Goal: Task Accomplishment & Management: Use online tool/utility

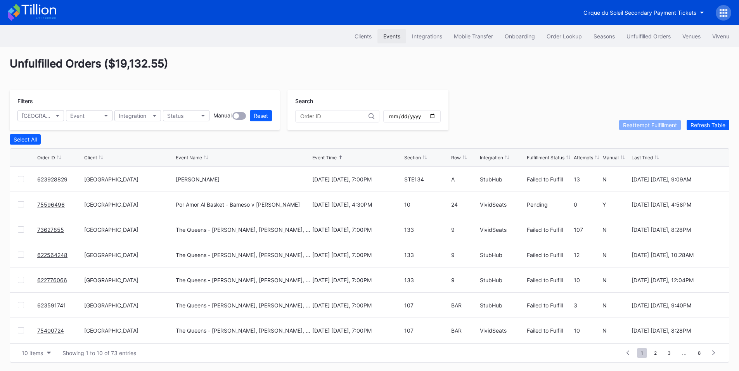
click at [385, 39] on div "Events" at bounding box center [391, 36] width 17 height 7
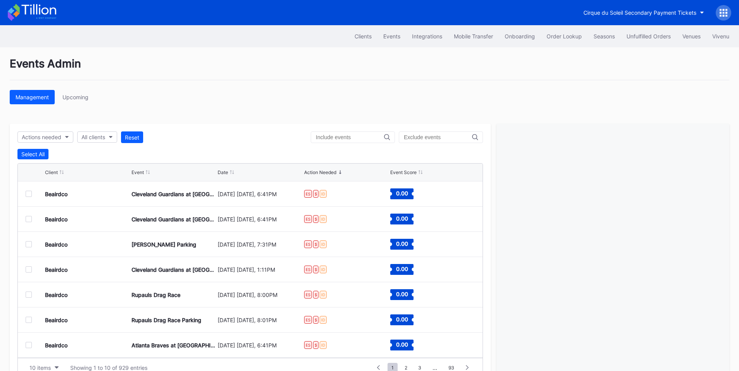
click at [386, 43] on div "Clients Events Integrations Mobile Transfer Onboarding Order Lookup Seasons Unf…" at bounding box center [369, 36] width 739 height 22
click at [393, 33] on div "Events" at bounding box center [391, 36] width 17 height 7
click at [99, 136] on div "All clients" at bounding box center [93, 137] width 24 height 7
type input "pay"
click at [137, 170] on div "Cirque du Soleil Secondary Payment Tickets" at bounding box center [140, 172] width 113 height 7
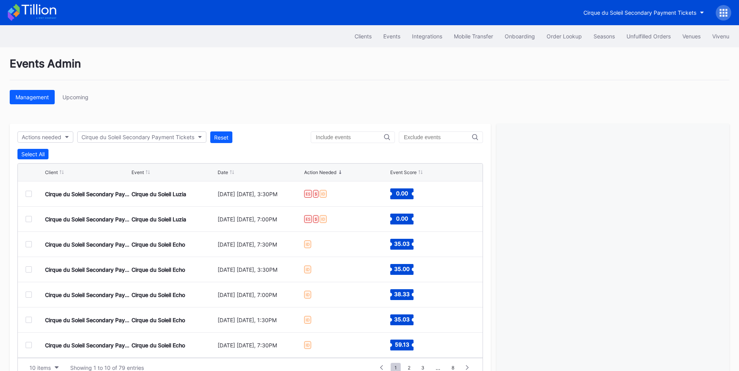
click at [31, 195] on div at bounding box center [29, 194] width 6 height 6
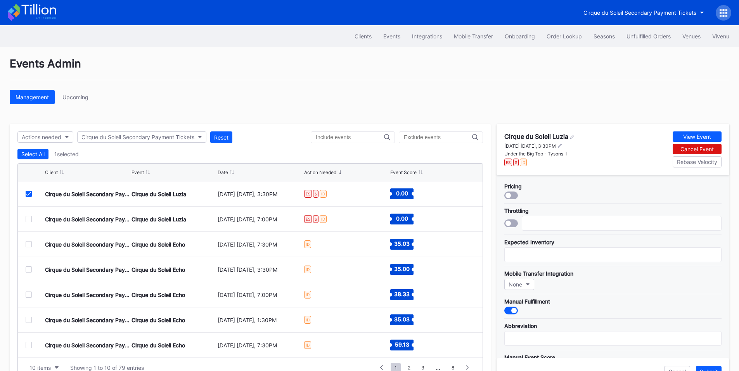
scroll to position [227, 0]
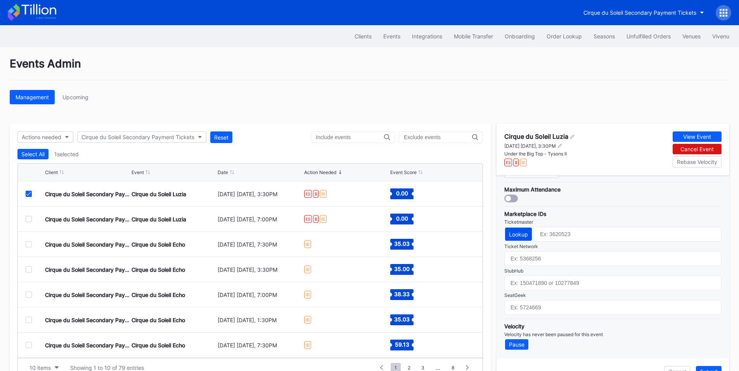
click at [523, 233] on div "Lookup" at bounding box center [518, 234] width 19 height 7
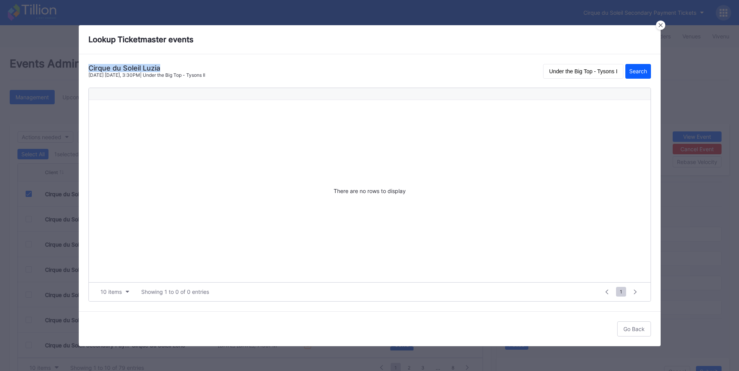
drag, startPoint x: 161, startPoint y: 68, endPoint x: 86, endPoint y: 67, distance: 74.9
click at [86, 67] on div "Cirque du Soleil Luzia [DATE] [DATE], 3:30PM | Under the Big Top - Tysons II Un…" at bounding box center [370, 182] width 582 height 257
copy div "Cirque du Soleil Luzia"
click at [604, 70] on input "Under the Big Top - Tysons II" at bounding box center [583, 71] width 80 height 15
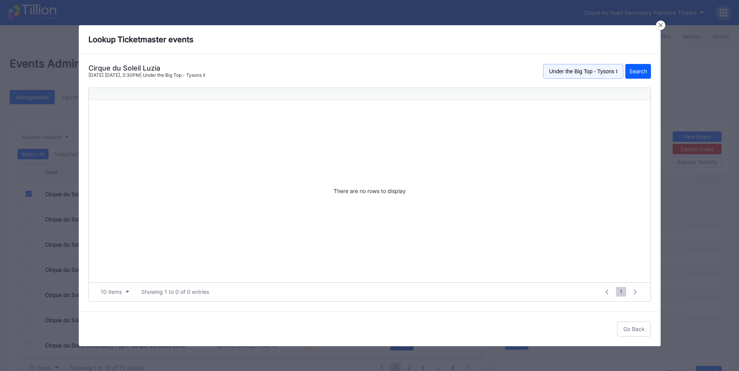
click at [604, 70] on input "Under the Big Top - Tysons II" at bounding box center [583, 71] width 80 height 15
paste input "Cirque du Soleil Luzia"
click at [634, 66] on button "Search" at bounding box center [638, 71] width 26 height 15
click at [594, 76] on input "Cirque du Soleil Luzia" at bounding box center [583, 71] width 80 height 15
drag, startPoint x: 591, startPoint y: 70, endPoint x: 515, endPoint y: 66, distance: 76.1
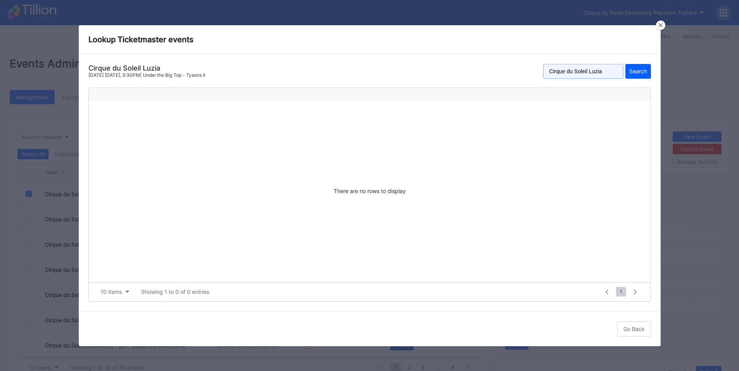
click at [517, 66] on div "Cirque du Soleil Luzia [DATE] [DATE], 3:30PM | Under the Big Top - Tysons II Ci…" at bounding box center [369, 74] width 563 height 20
type input "Luzia"
click at [634, 72] on div "Search" at bounding box center [638, 71] width 18 height 7
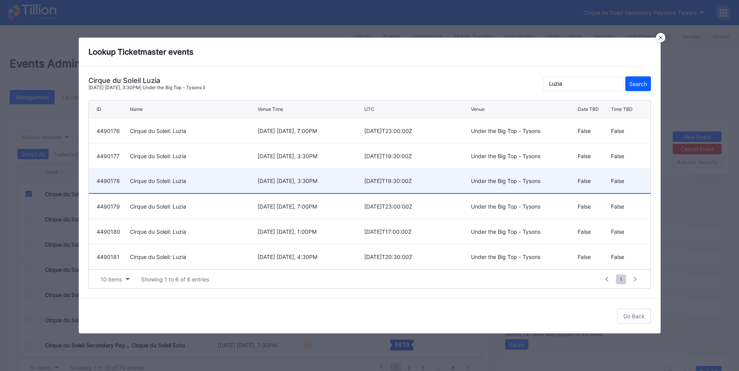
click at [395, 180] on div "[DATE]T19:30:00Z" at bounding box center [416, 181] width 105 height 7
type input "4490178"
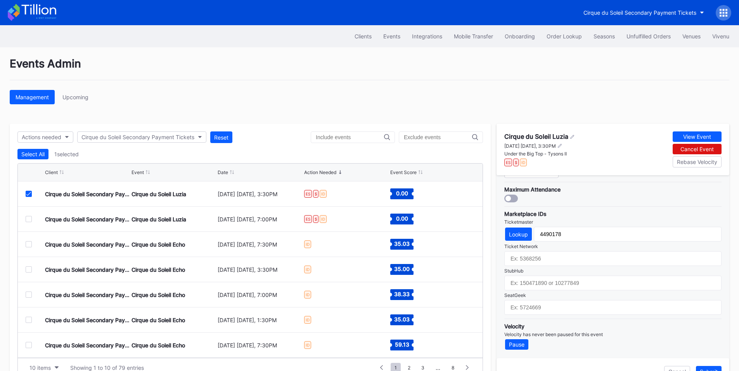
click at [538, 135] on div "Cirque du Soleil Luzia" at bounding box center [536, 137] width 64 height 8
copy div "Cirque du Soleil Luzia"
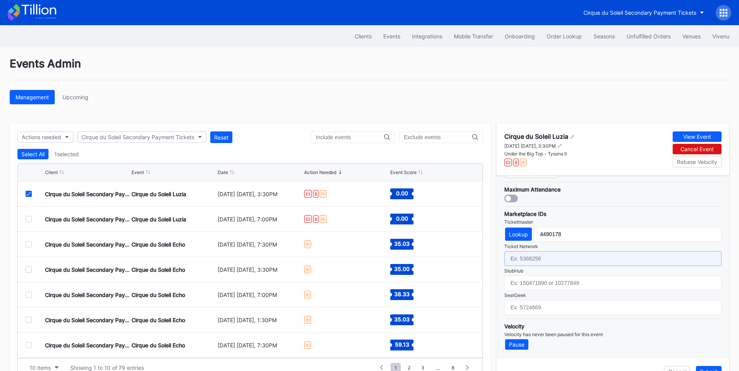
click at [543, 262] on input "text" at bounding box center [612, 258] width 217 height 15
paste input "6853555"
type input "6853555"
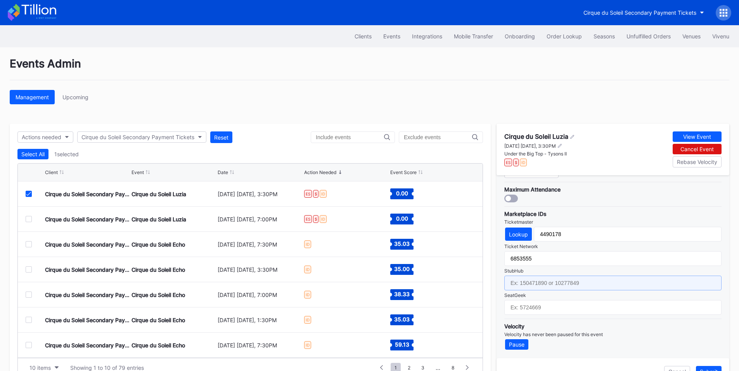
drag, startPoint x: 547, startPoint y: 287, endPoint x: 552, endPoint y: 284, distance: 5.5
click at [547, 287] on input "text" at bounding box center [612, 283] width 217 height 15
paste input "156252994"
type input "156252994"
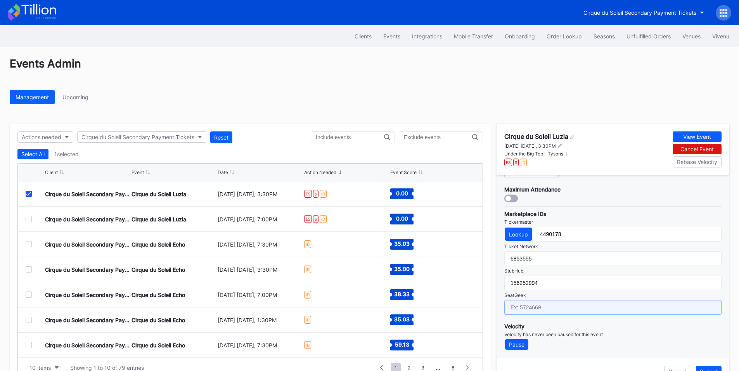
click at [547, 309] on input "text" at bounding box center [612, 307] width 217 height 15
paste input "17235795"
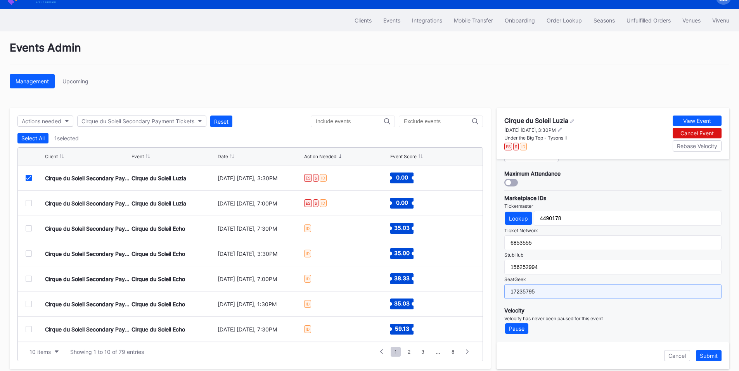
scroll to position [24, 0]
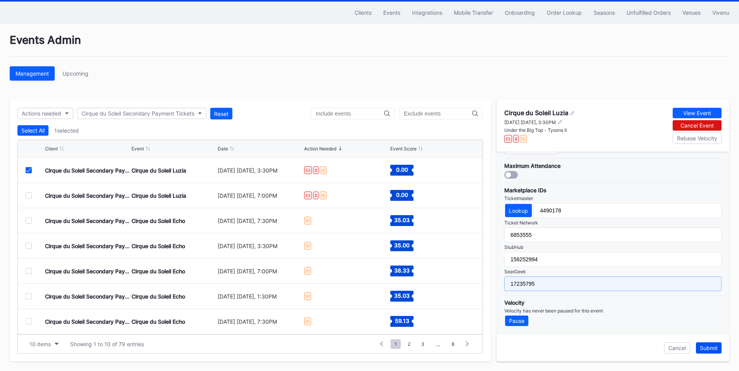
type input "17235795"
click at [713, 348] on div "Submit" at bounding box center [709, 348] width 18 height 7
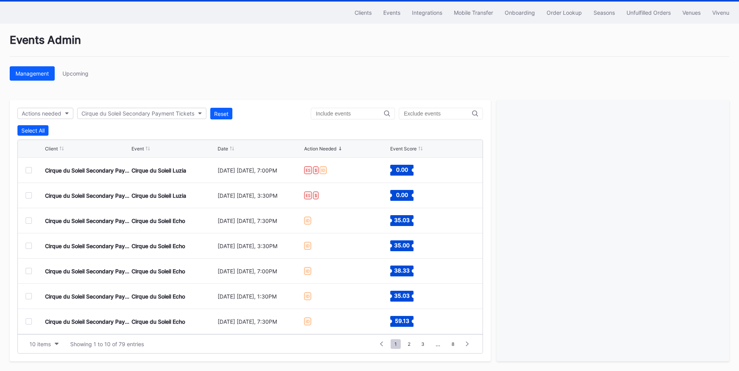
click at [27, 168] on div at bounding box center [29, 170] width 6 height 6
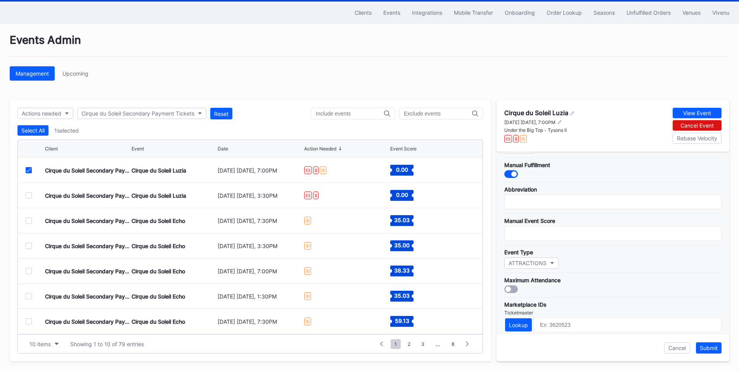
scroll to position [227, 0]
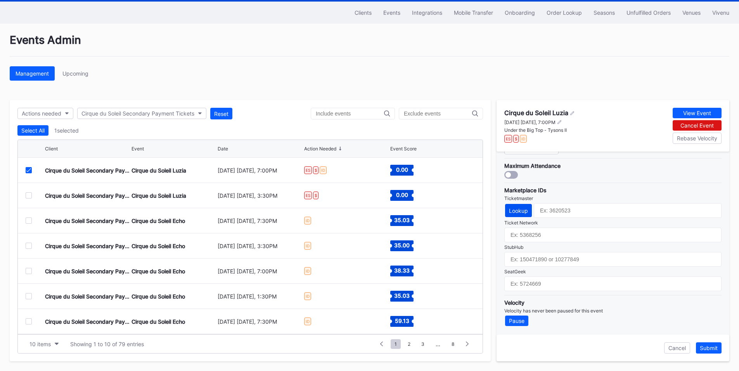
click at [510, 208] on div "Lookup" at bounding box center [518, 211] width 19 height 7
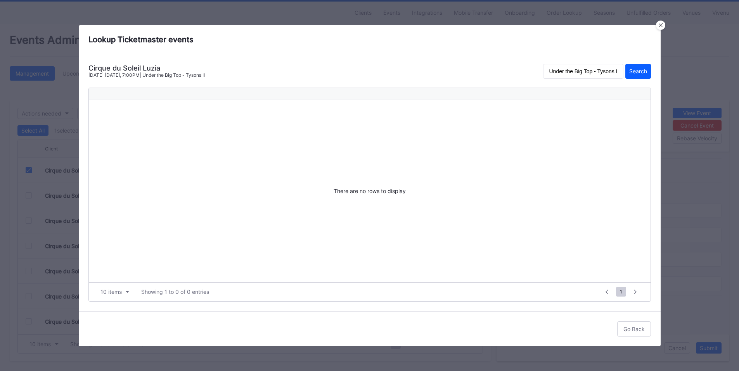
click at [149, 70] on div "Cirque du Soleil Luzia" at bounding box center [146, 68] width 116 height 8
copy div "Luzia"
click at [603, 75] on input "Under the Big Top - Tysons II" at bounding box center [583, 71] width 80 height 15
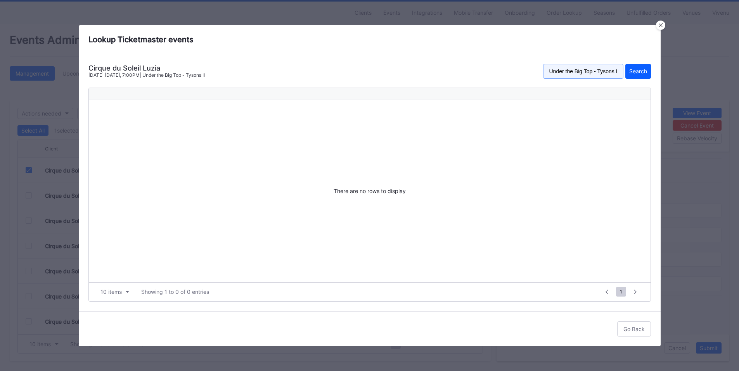
click at [603, 75] on input "Under the Big Top - Tysons II" at bounding box center [583, 71] width 80 height 15
paste input "Luzia"
type input "Luzia"
click at [641, 67] on button "Search" at bounding box center [638, 71] width 26 height 15
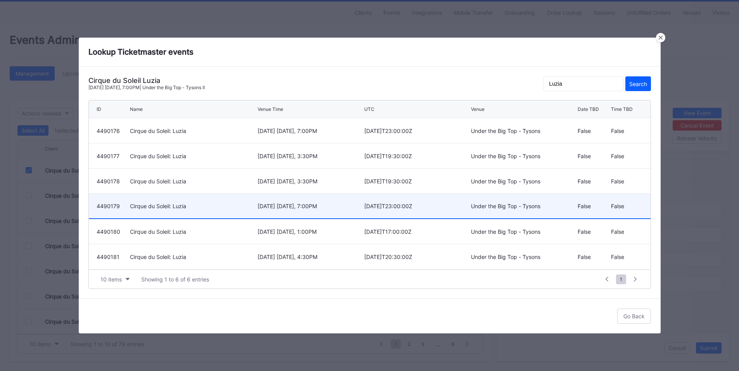
click at [307, 205] on div "[DATE] [DATE], 7:00PM" at bounding box center [310, 206] width 105 height 7
type input "4490179"
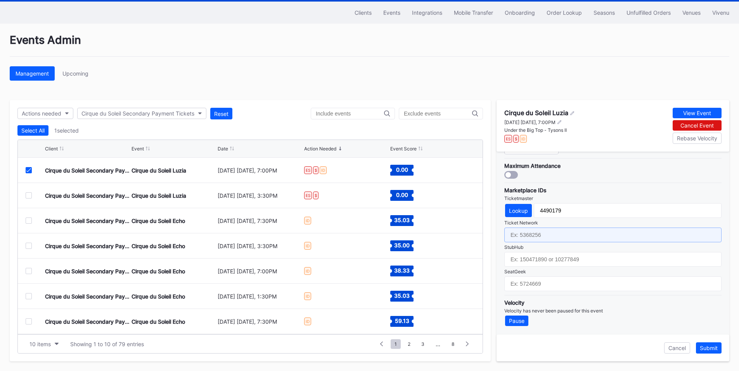
click at [551, 236] on input "text" at bounding box center [612, 235] width 217 height 15
paste input "6853550"
type input "6853550"
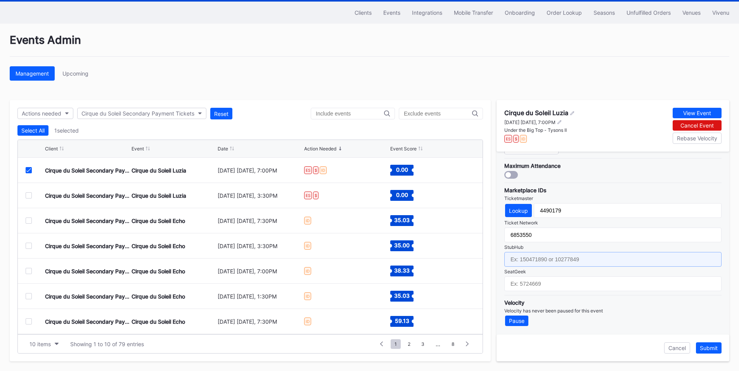
click at [526, 260] on input "text" at bounding box center [612, 259] width 217 height 15
paste input "156253118"
type input "156253118"
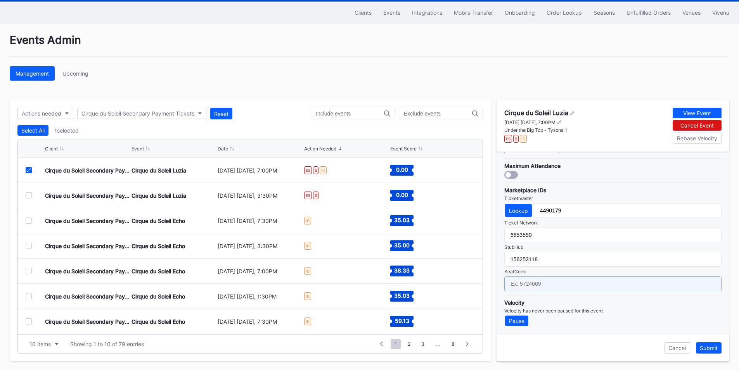
click at [530, 289] on input "text" at bounding box center [612, 284] width 217 height 15
paste input "17235797"
type input "17235797"
click at [715, 349] on div "Submit" at bounding box center [709, 348] width 18 height 7
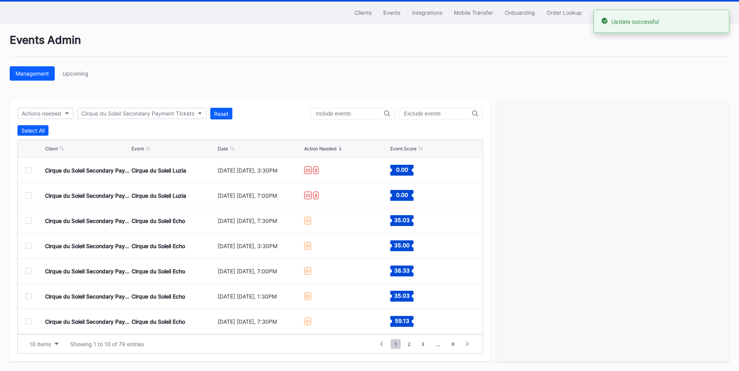
click at [29, 222] on div at bounding box center [29, 221] width 6 height 6
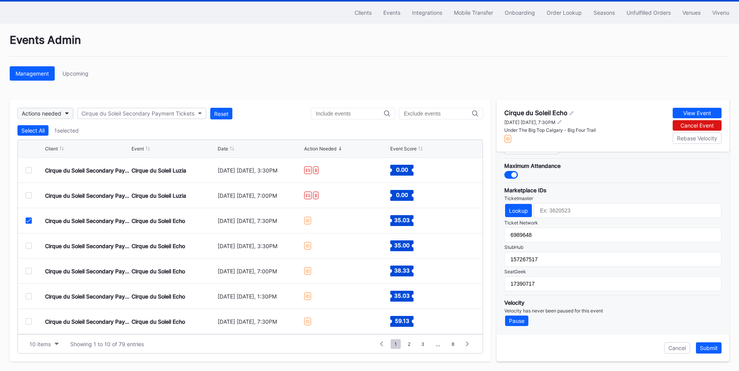
click at [61, 114] on div "Actions needed" at bounding box center [42, 113] width 40 height 7
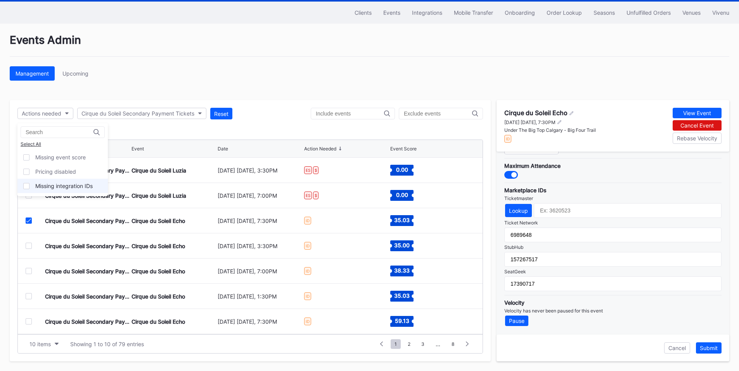
click at [60, 187] on div "Missing integration IDs" at bounding box center [63, 186] width 57 height 7
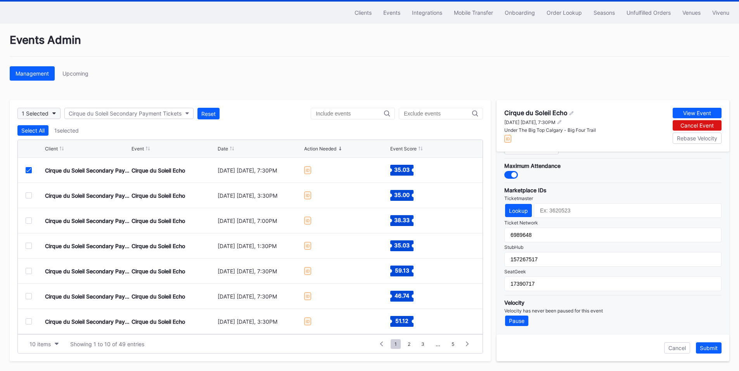
click at [56, 114] on icon "button" at bounding box center [54, 114] width 4 height 2
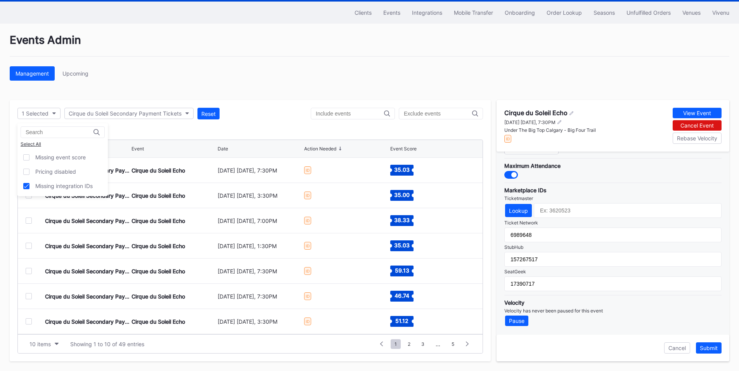
click at [37, 146] on div "Select All" at bounding box center [63, 144] width 84 height 6
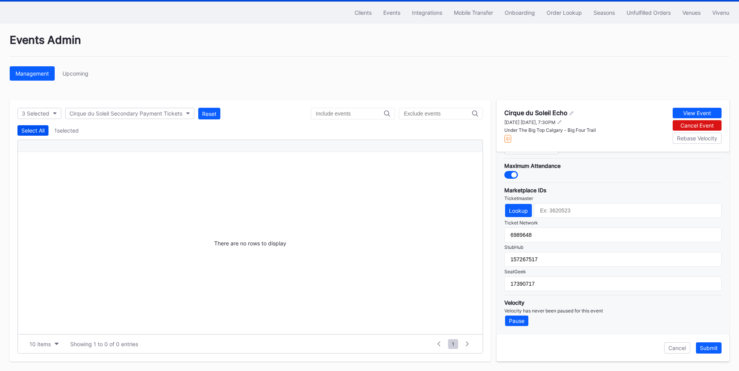
click at [41, 128] on div "Select All" at bounding box center [32, 130] width 23 height 7
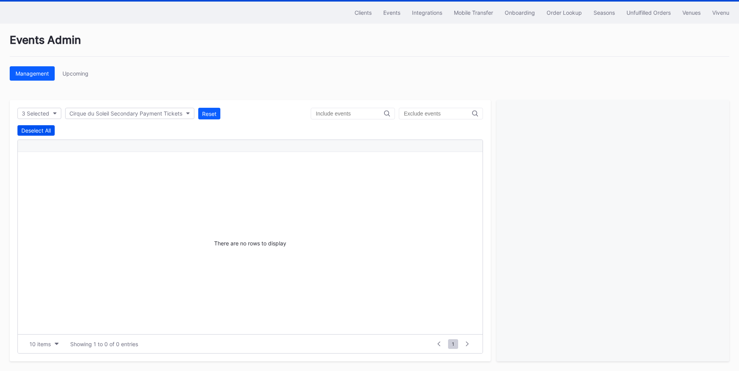
click at [41, 128] on div "Deselect All" at bounding box center [35, 130] width 29 height 7
click at [49, 113] on div "3 Selected" at bounding box center [36, 113] width 28 height 7
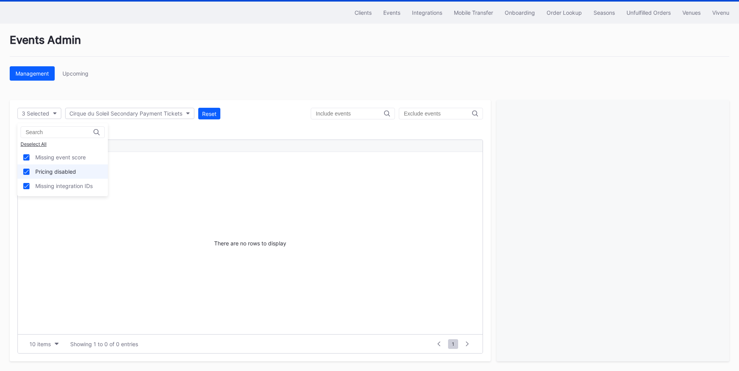
click at [29, 174] on div at bounding box center [26, 172] width 6 height 6
click at [26, 153] on div "Missing event score" at bounding box center [62, 157] width 90 height 14
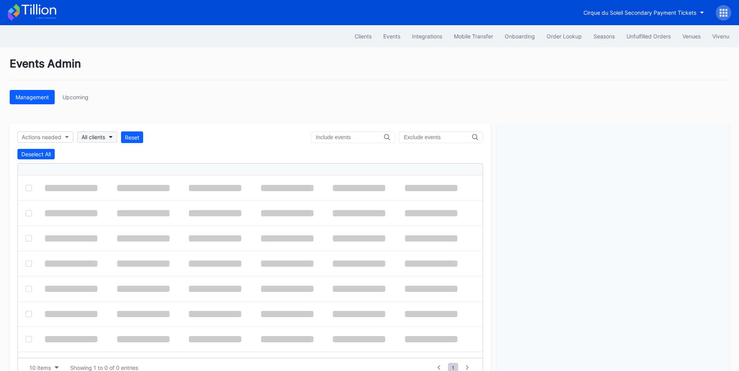
click at [104, 139] on div "All clients" at bounding box center [93, 137] width 24 height 7
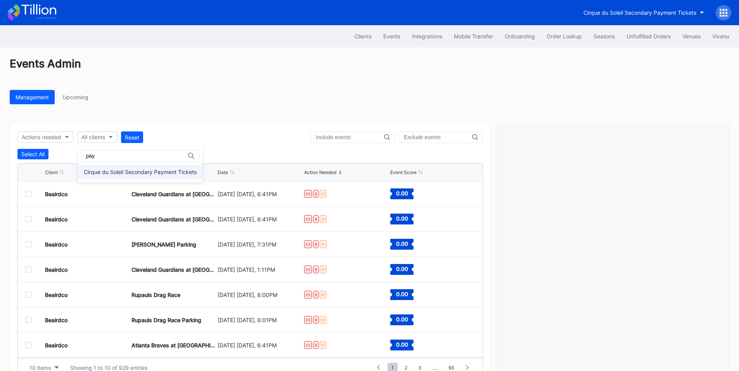
type input "pay"
click at [143, 174] on div "Cirque du Soleil Secondary Payment Tickets" at bounding box center [140, 172] width 113 height 7
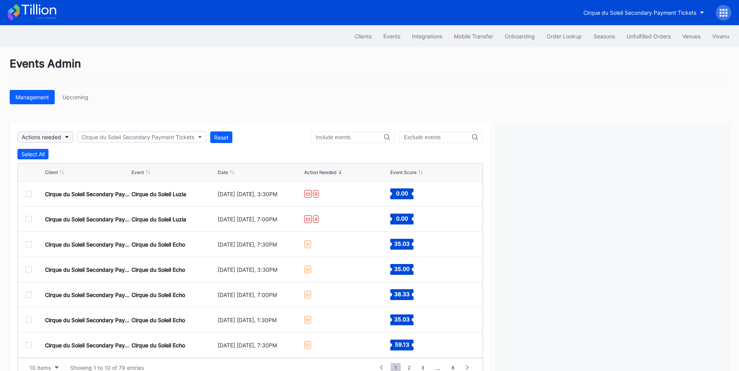
click at [64, 140] on button "Actions needed" at bounding box center [45, 137] width 56 height 11
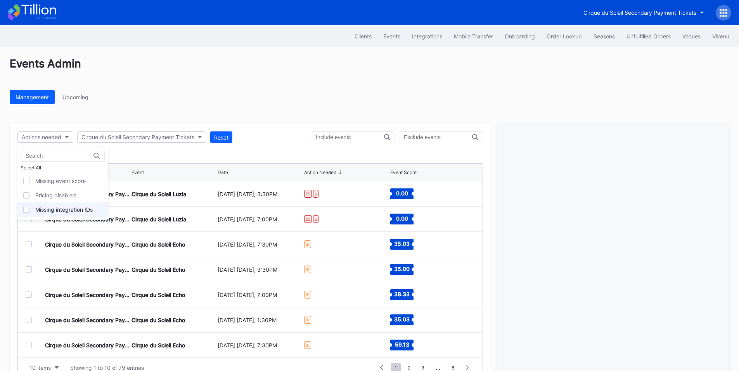
click at [67, 211] on div "Missing integration IDs" at bounding box center [63, 209] width 57 height 7
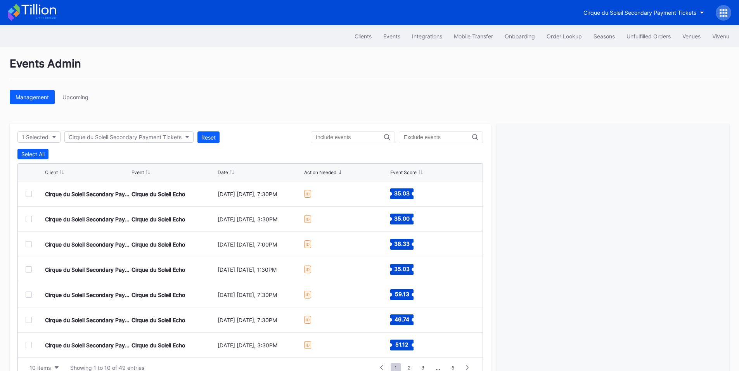
click at [27, 196] on div at bounding box center [29, 194] width 6 height 6
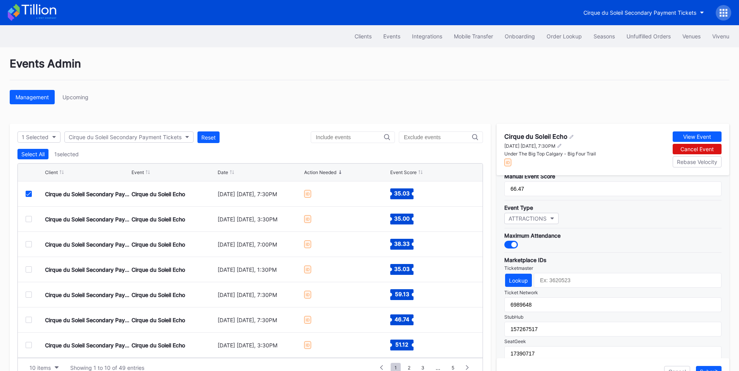
scroll to position [227, 0]
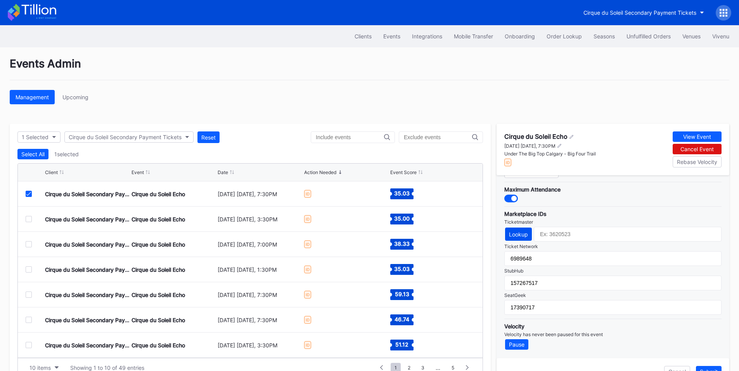
click at [522, 235] on div "Lookup" at bounding box center [518, 234] width 19 height 7
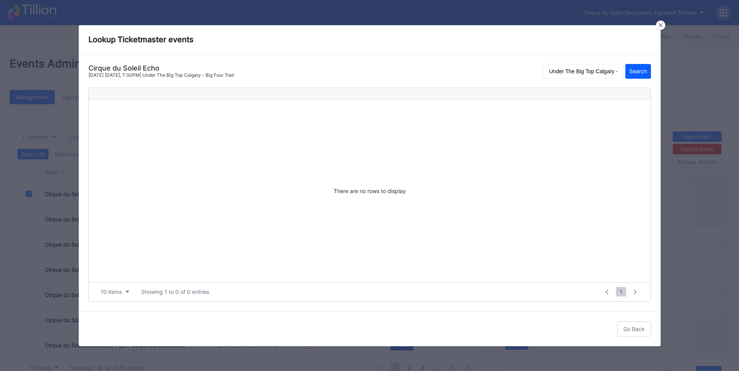
click at [158, 67] on div "Cirque du Soleil Echo" at bounding box center [160, 68] width 145 height 8
click at [151, 67] on div "Cirque du Soleil Echo" at bounding box center [160, 68] width 145 height 8
copy div "Echo"
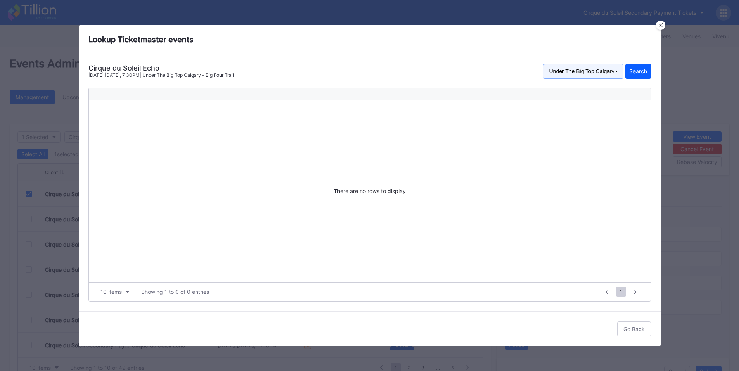
click at [577, 70] on input "Under The Big Top Calgary - Big Four Trail" at bounding box center [583, 71] width 80 height 15
paste input "Echo"
type input "Echo"
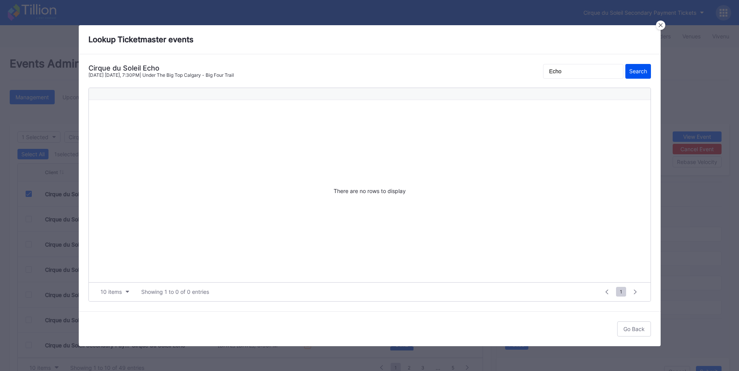
click at [633, 69] on div "Search" at bounding box center [638, 71] width 18 height 7
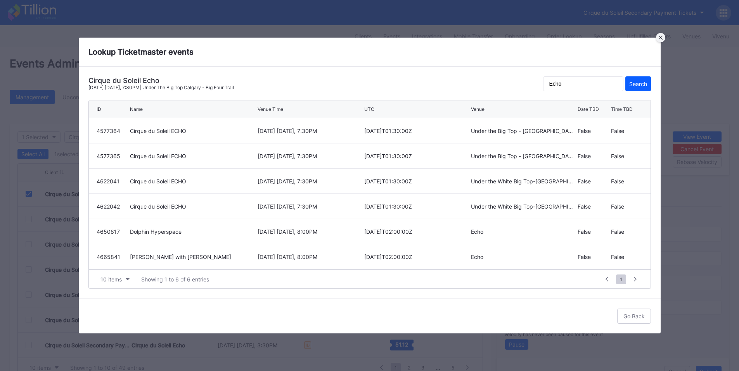
click at [659, 38] on icon at bounding box center [661, 38] width 4 height 4
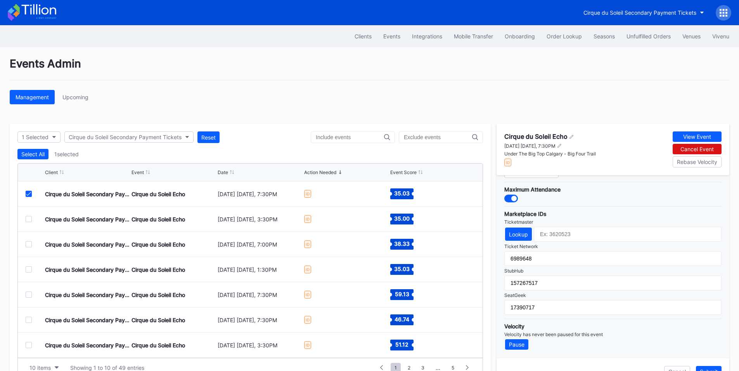
click at [30, 194] on icon at bounding box center [28, 194] width 5 height 4
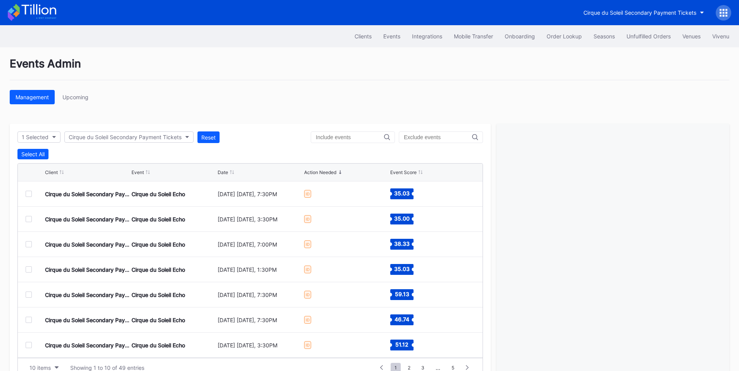
click at [325, 81] on div "Events Admin Management Upcoming 1 Selected Cirque du Soleil Secondary Payment …" at bounding box center [369, 221] width 739 height 348
click at [540, 118] on div "Events Admin Management Upcoming 1 Selected Cirque du Soleil Secondary Payment …" at bounding box center [369, 221] width 739 height 348
